Goal: Information Seeking & Learning: Learn about a topic

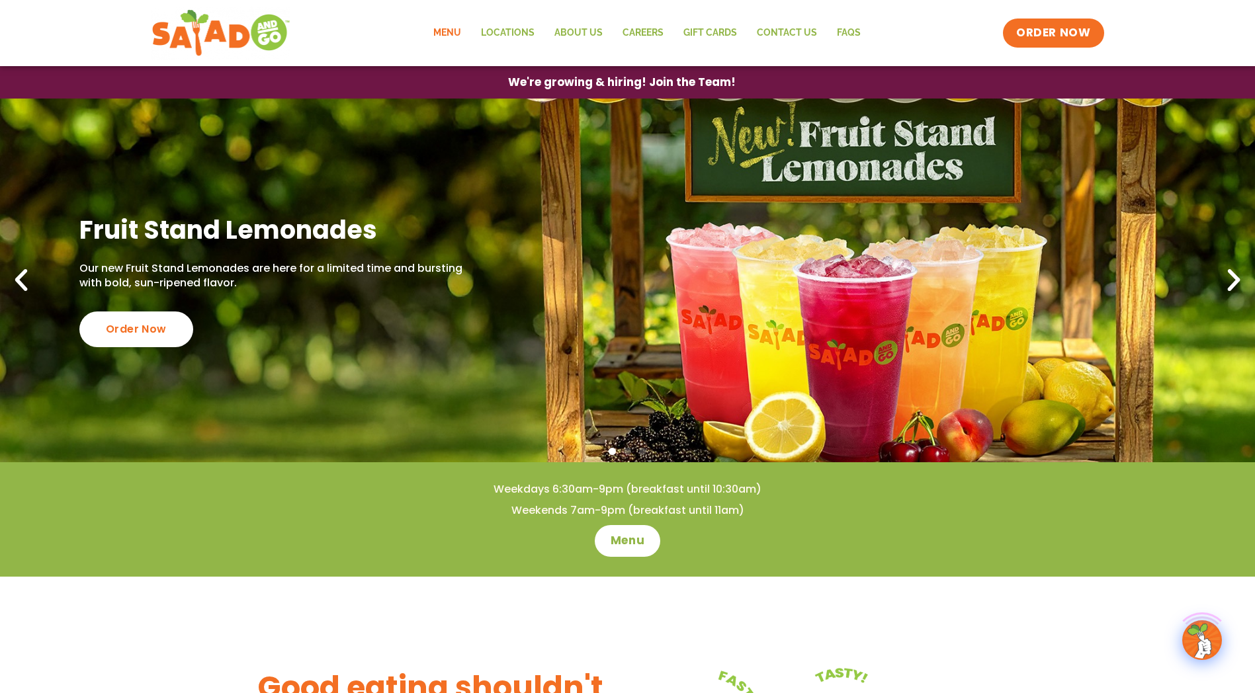
click at [464, 34] on link "Menu" at bounding box center [447, 33] width 48 height 30
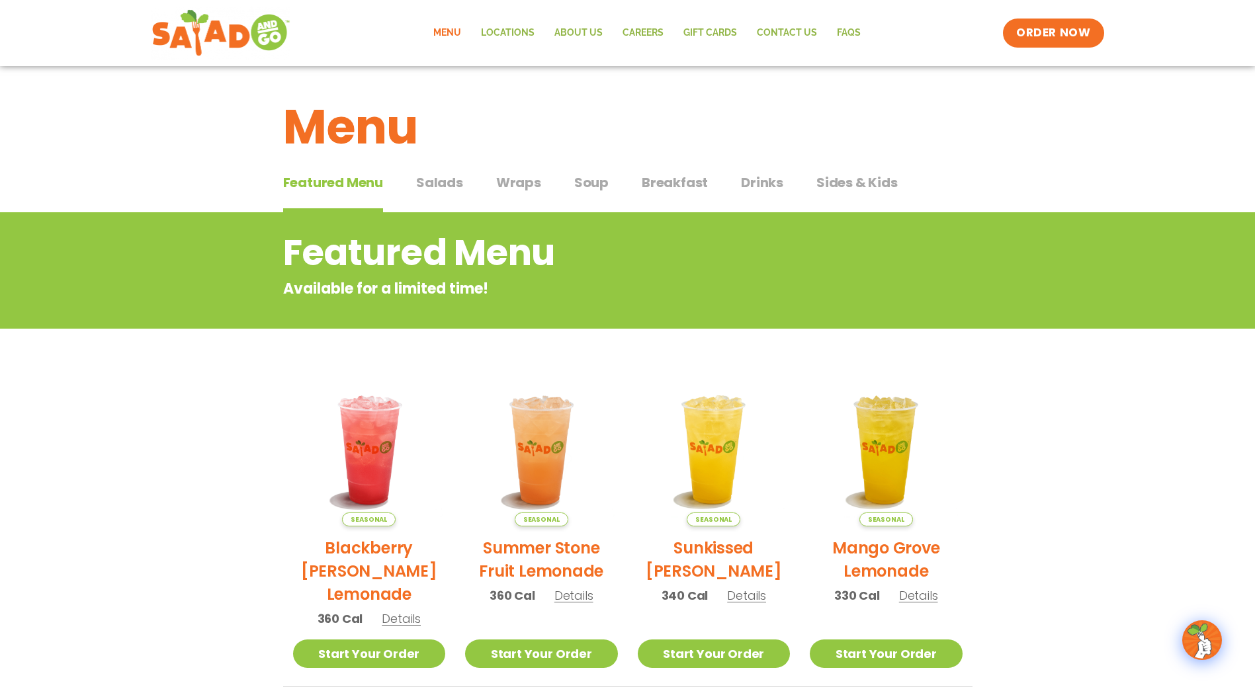
click at [444, 173] on span "Salads" at bounding box center [439, 183] width 47 height 20
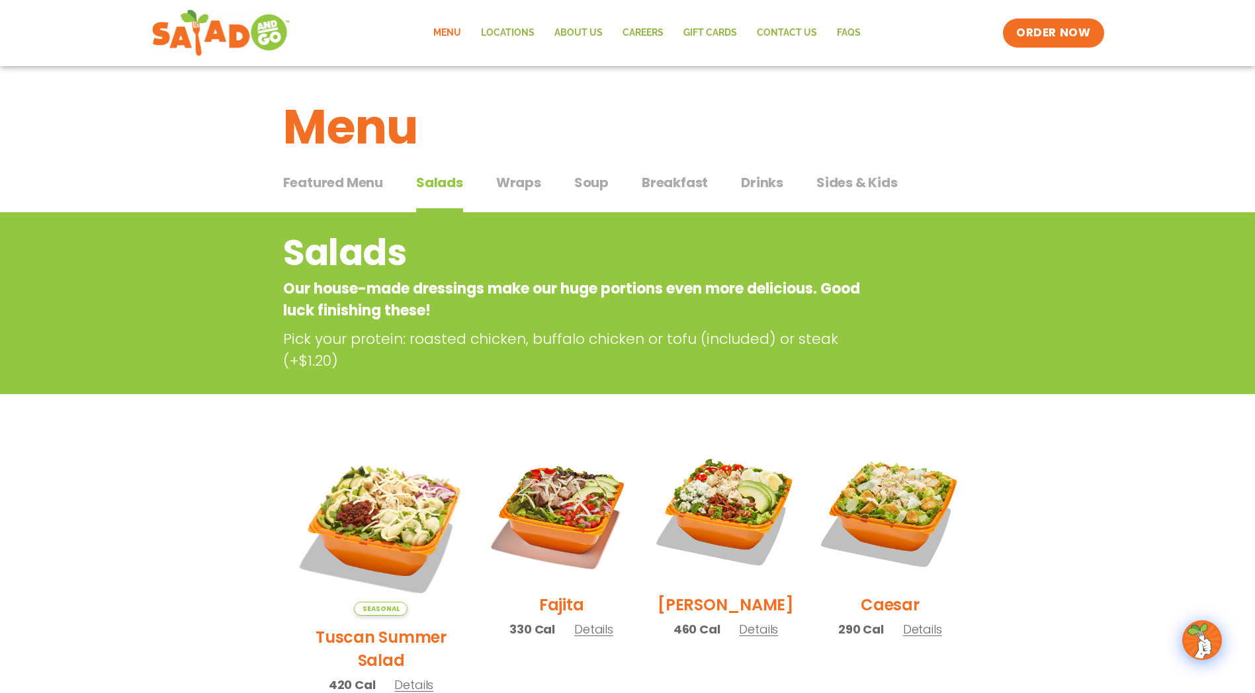
click at [497, 178] on span "Wraps" at bounding box center [518, 183] width 45 height 20
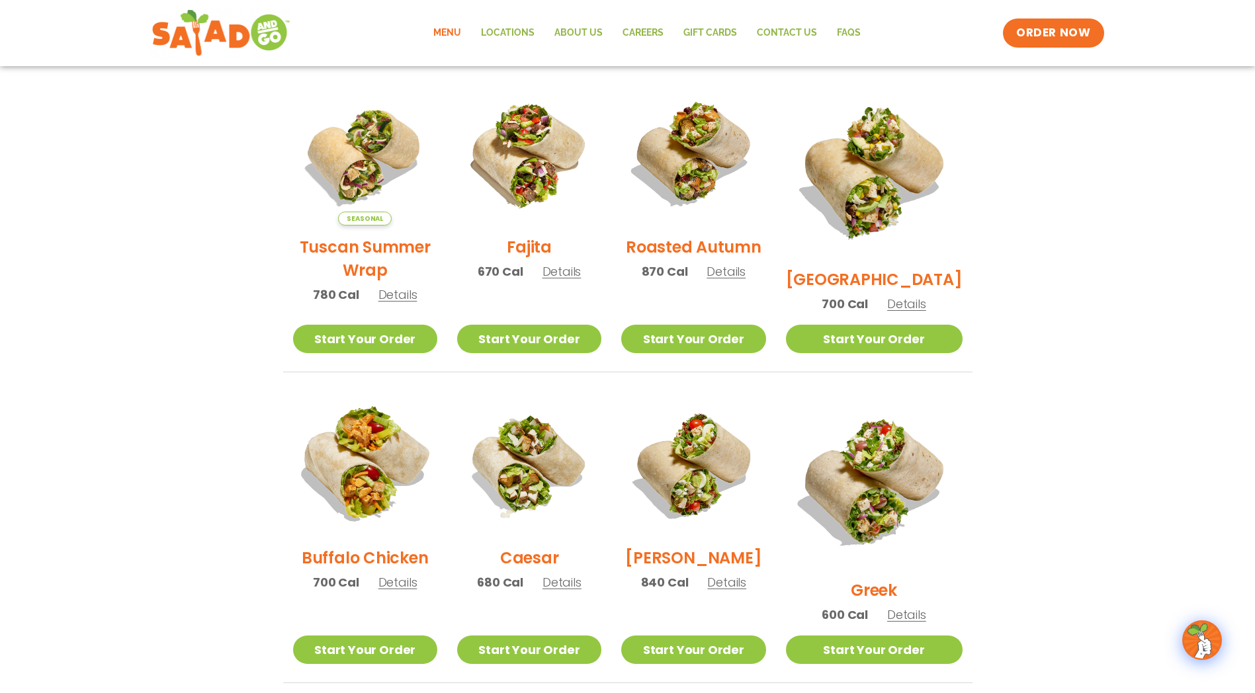
scroll to position [331, 0]
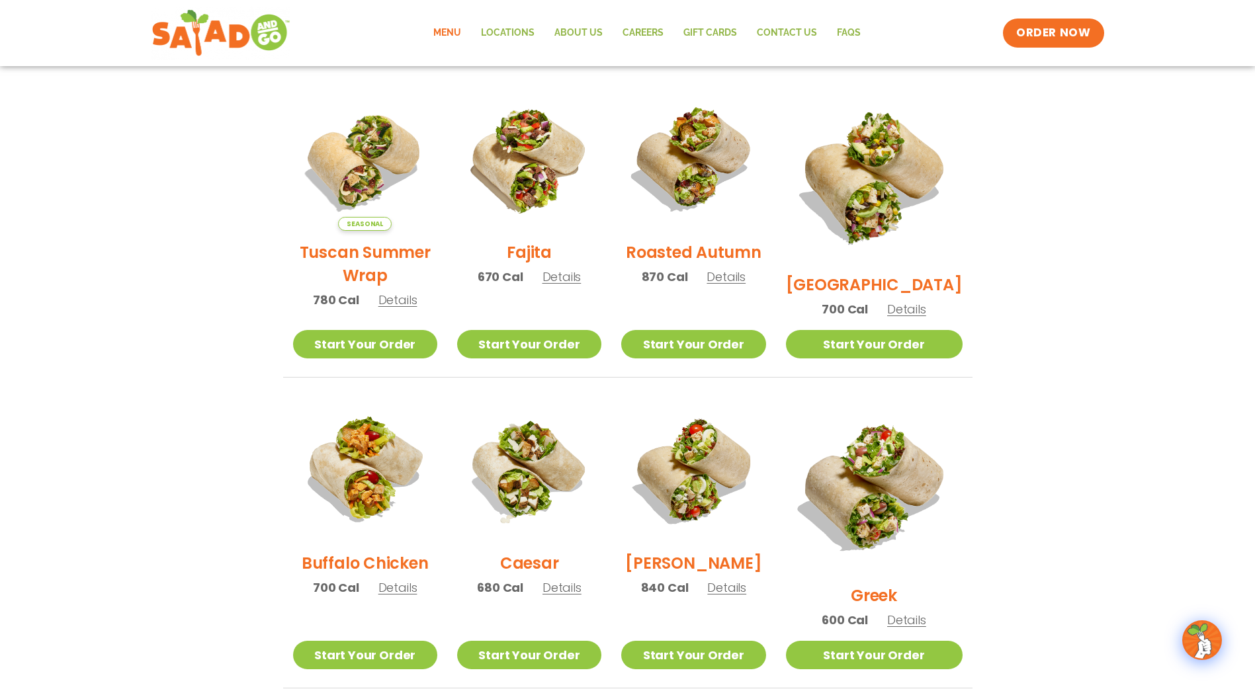
click at [875, 144] on img at bounding box center [874, 175] width 177 height 177
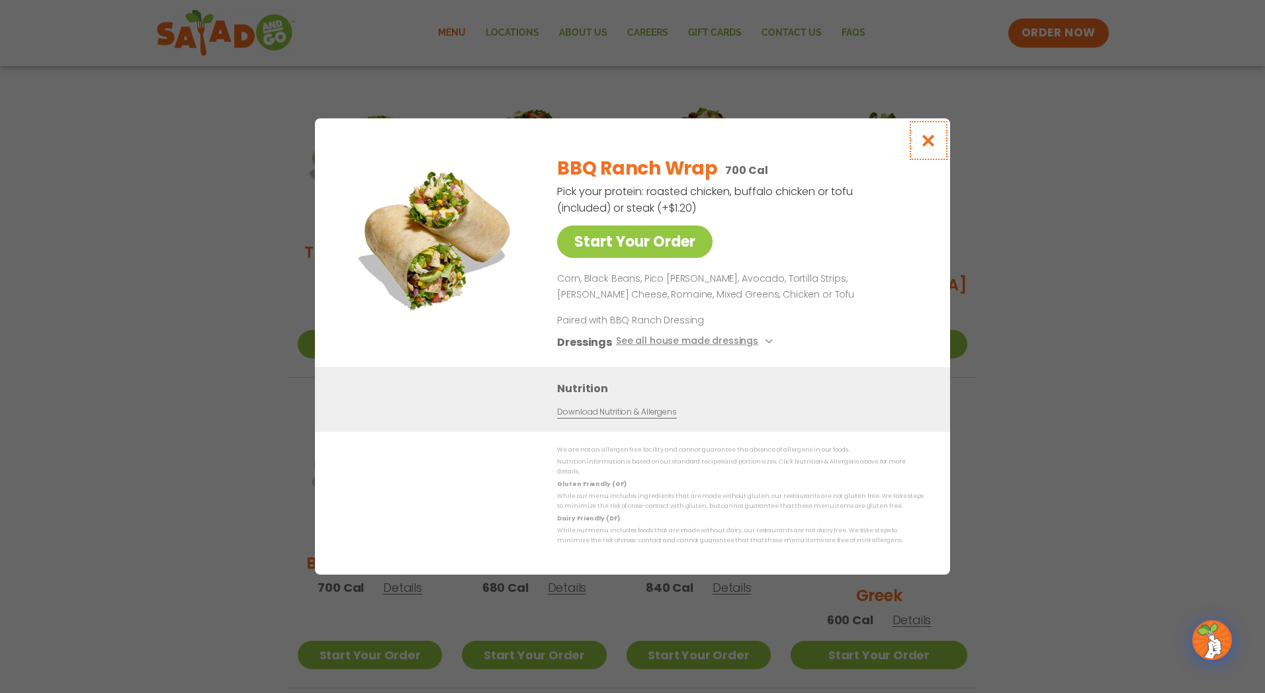
click at [933, 145] on icon "Close modal" at bounding box center [928, 141] width 17 height 14
